Goal: Navigation & Orientation: Go to known website

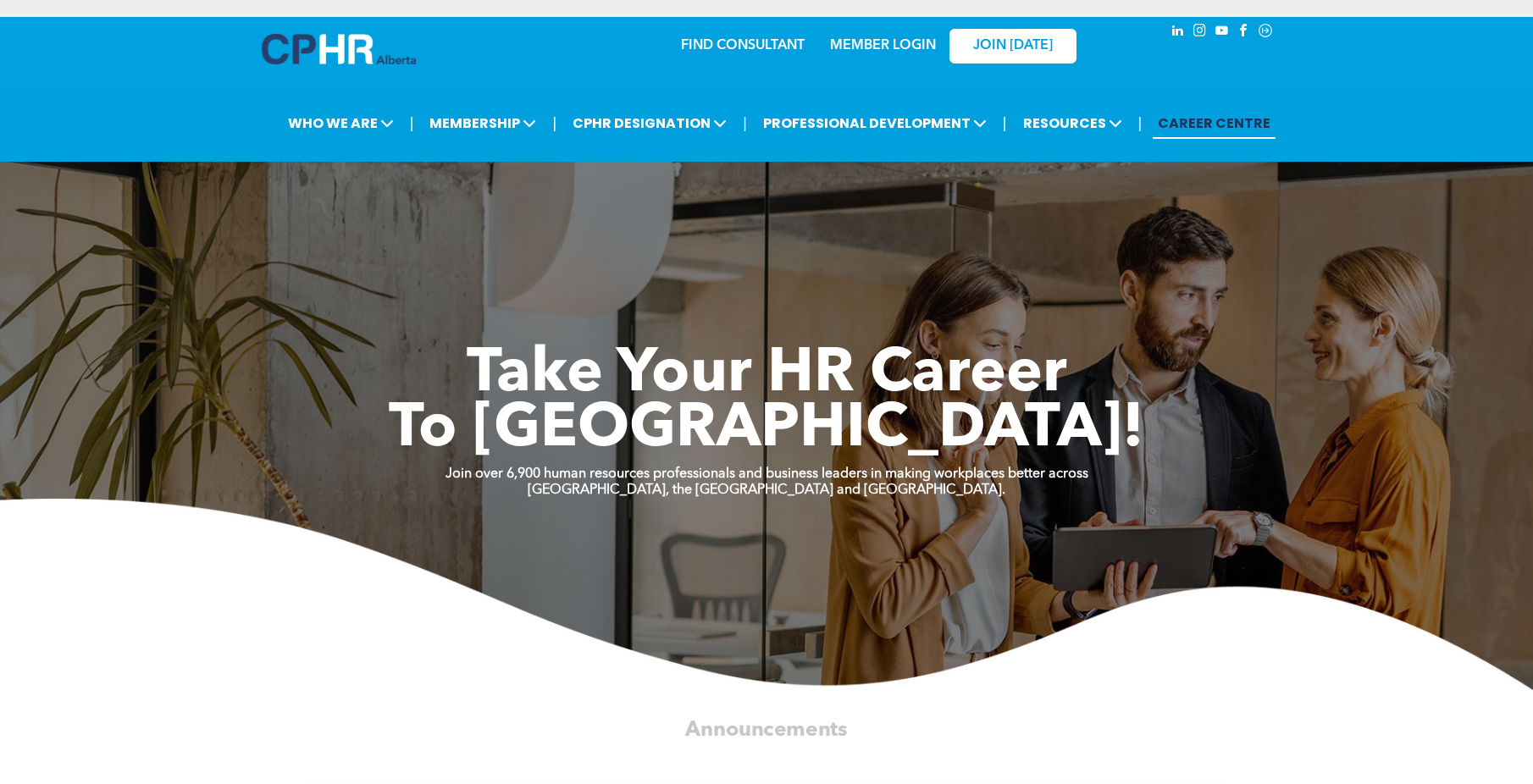
click at [871, 39] on link "MEMBER LOGIN" at bounding box center [883, 46] width 106 height 14
click at [875, 49] on link "MEMBER LOGIN" at bounding box center [883, 46] width 106 height 14
click at [899, 45] on link "MEMBER LOGIN" at bounding box center [883, 46] width 106 height 14
click at [911, 46] on link "MEMBER LOGIN" at bounding box center [883, 46] width 106 height 14
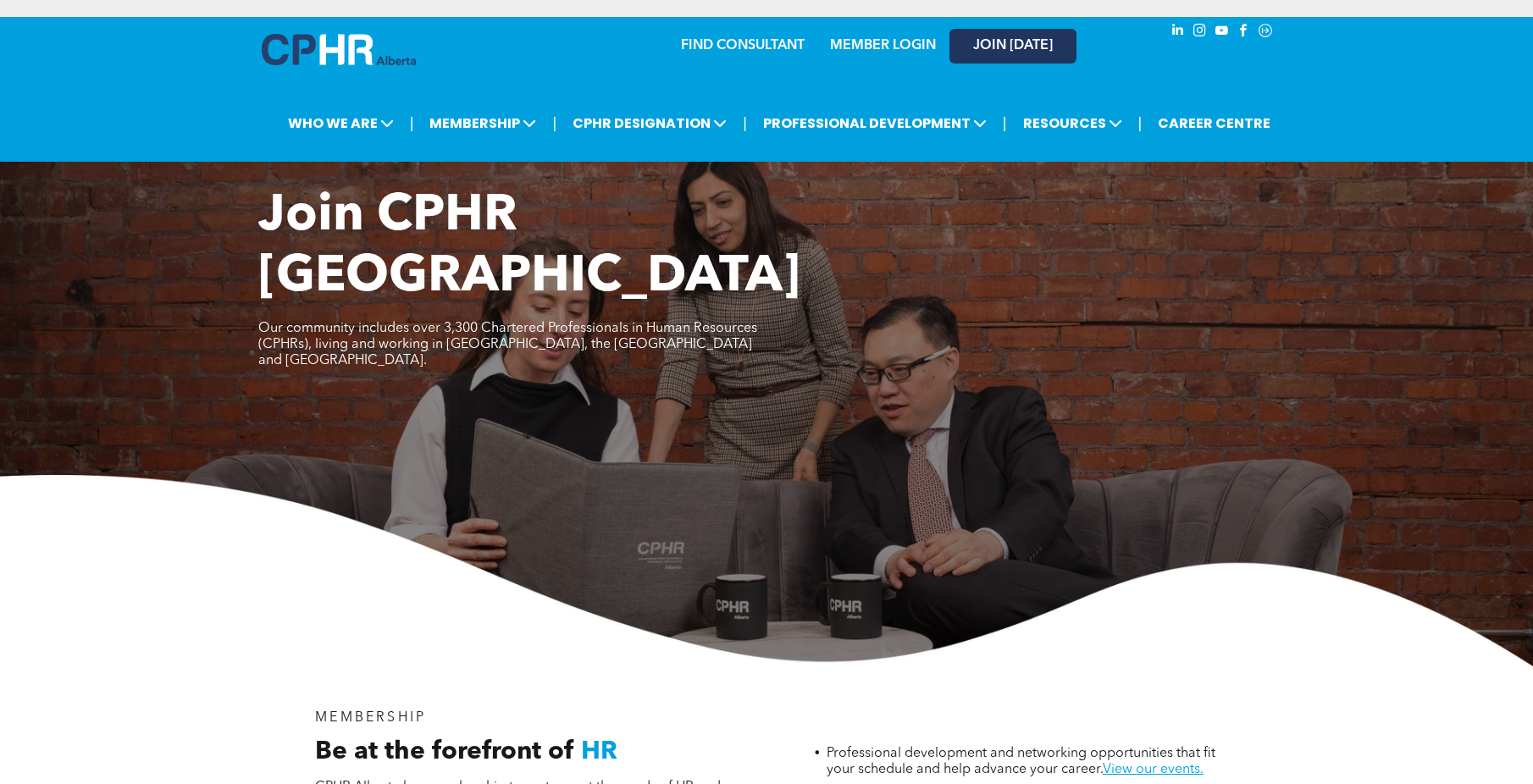
click at [992, 50] on span "JOIN [DATE]" at bounding box center [1012, 46] width 79 height 16
